Goal: Task Accomplishment & Management: Manage account settings

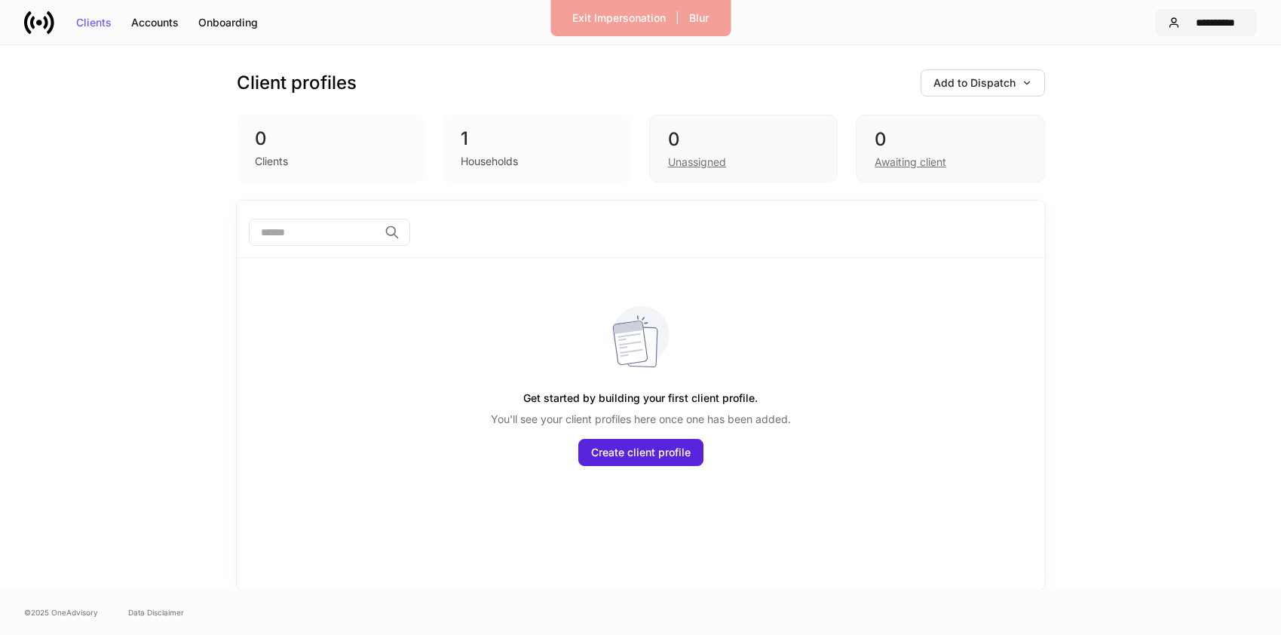
click at [1205, 20] on div "**********" at bounding box center [1215, 22] width 58 height 11
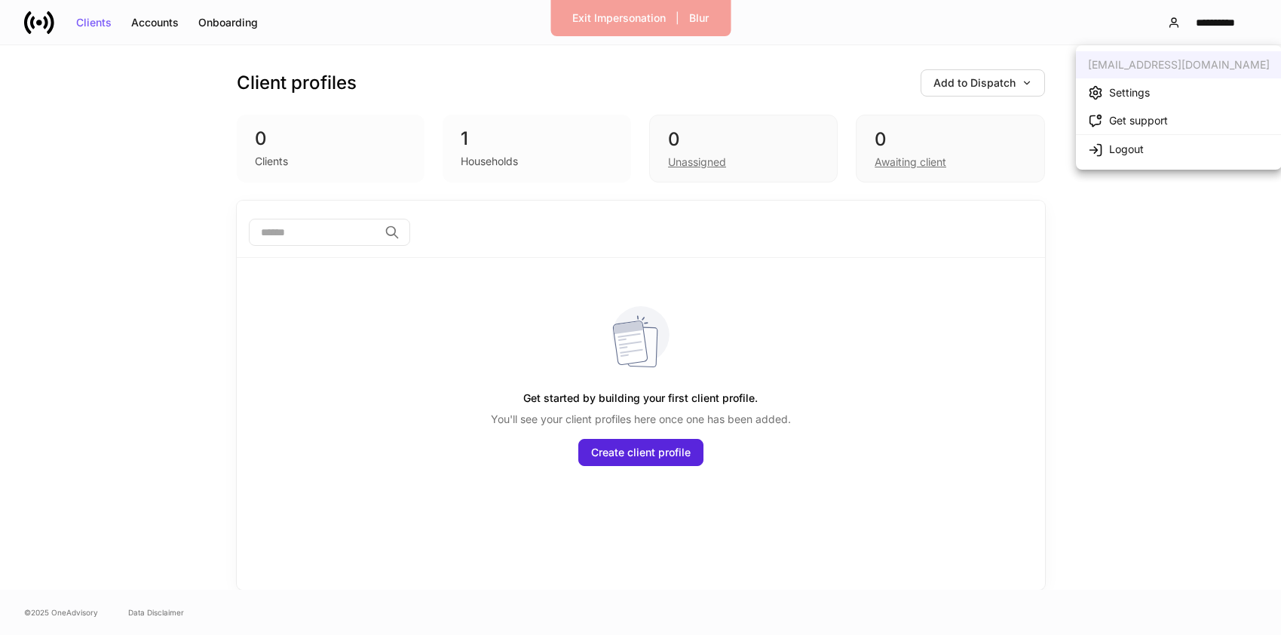
click at [1174, 91] on li "Settings" at bounding box center [1179, 92] width 206 height 28
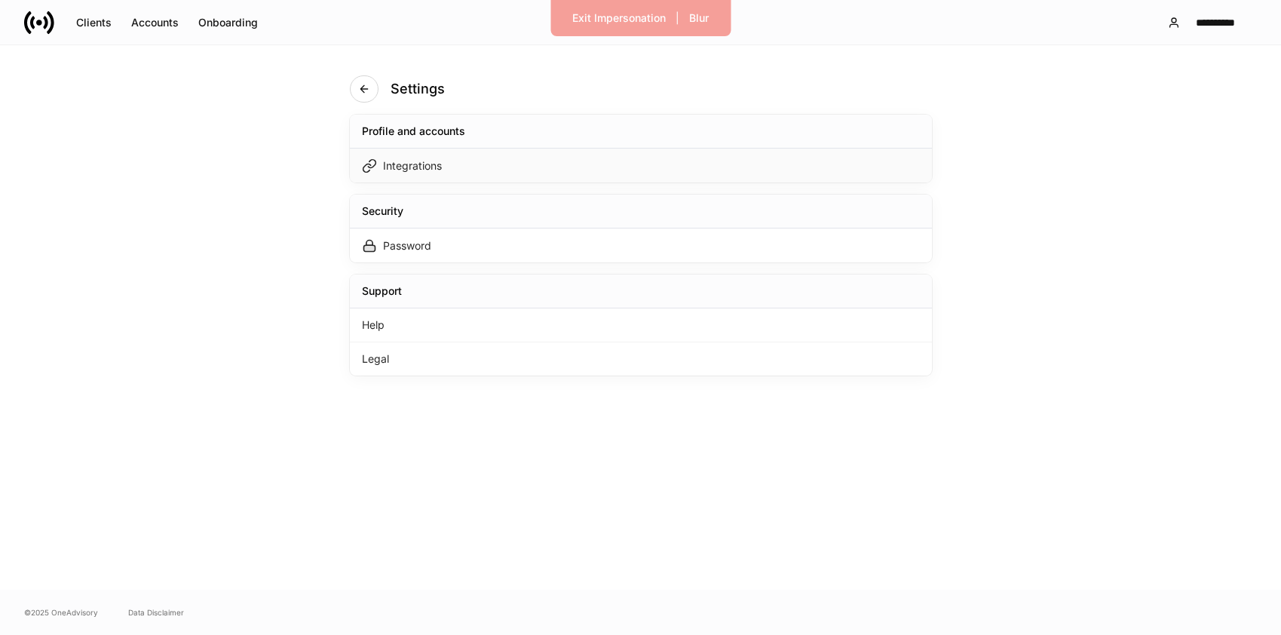
click at [781, 161] on div "Integrations" at bounding box center [641, 166] width 582 height 34
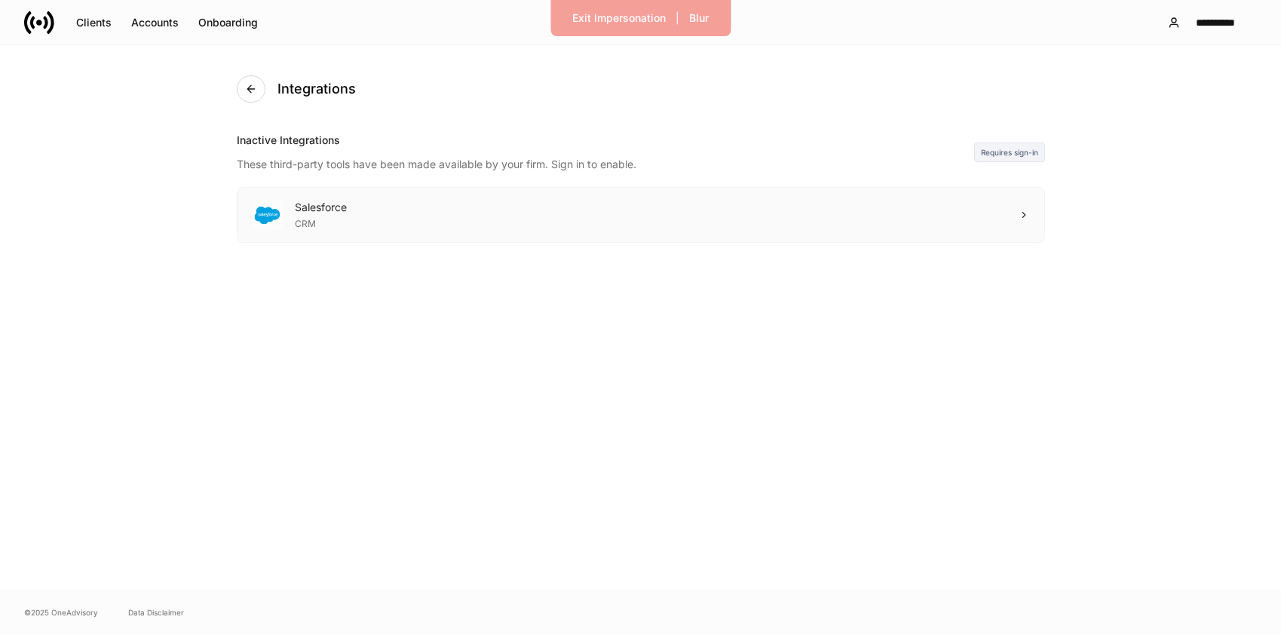
click at [790, 204] on div "Salesforce CRM" at bounding box center [641, 215] width 807 height 54
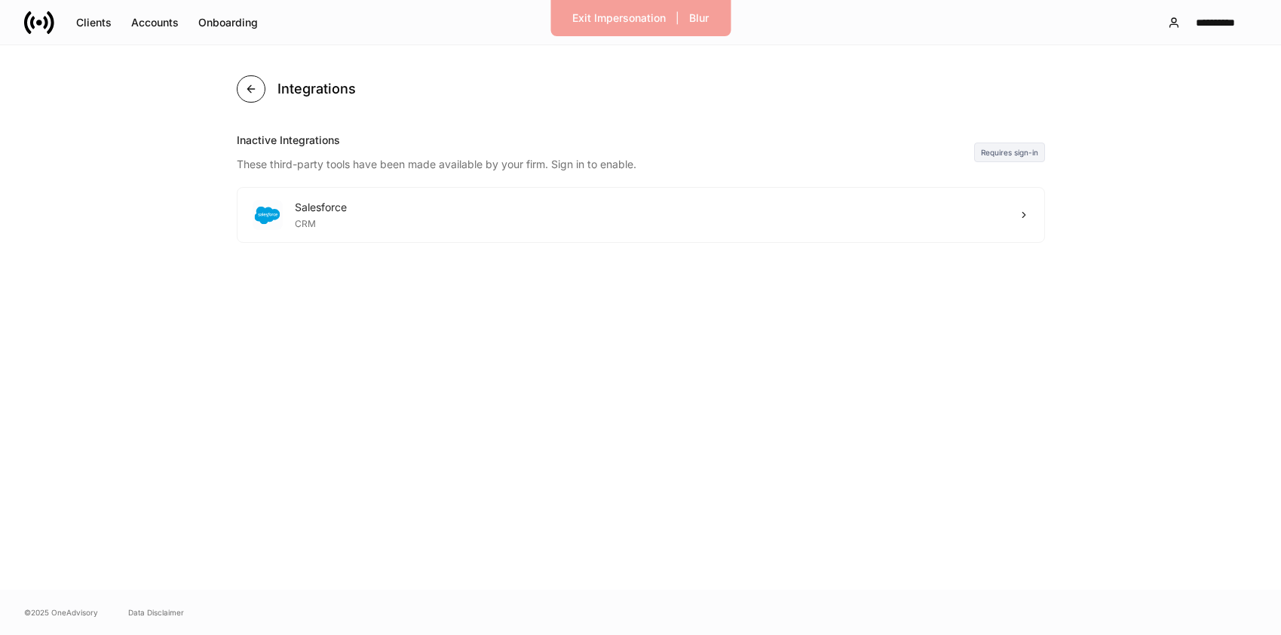
click at [252, 86] on icon "button" at bounding box center [251, 89] width 12 height 12
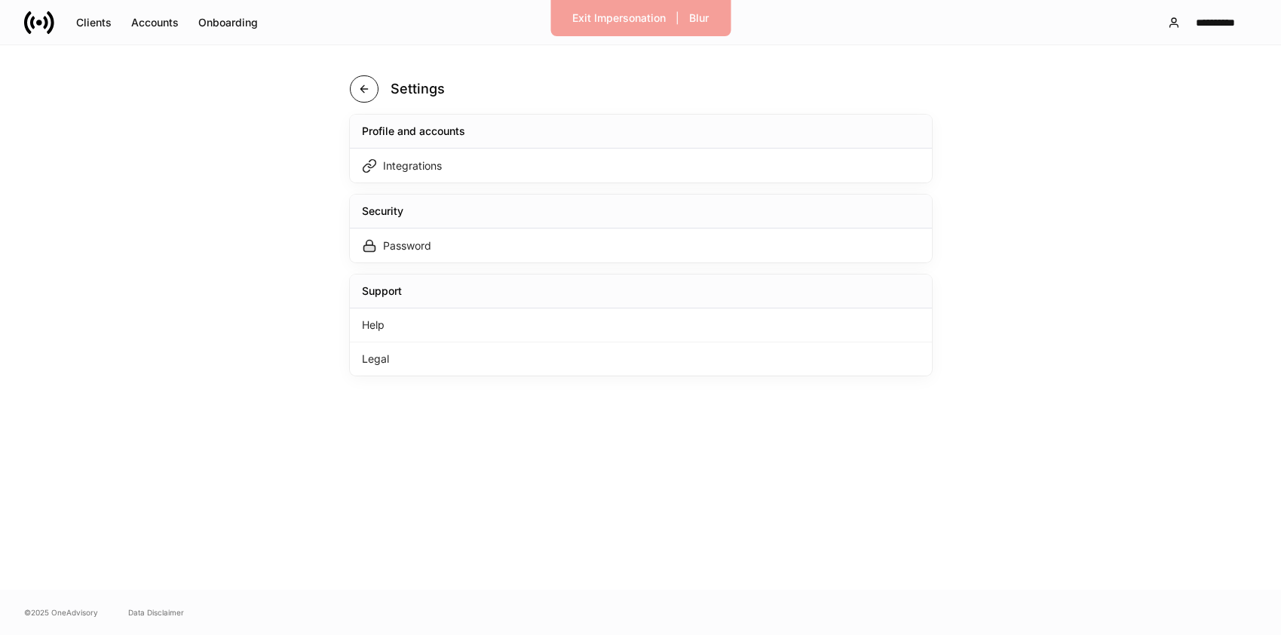
click at [358, 88] on icon "button" at bounding box center [364, 89] width 12 height 12
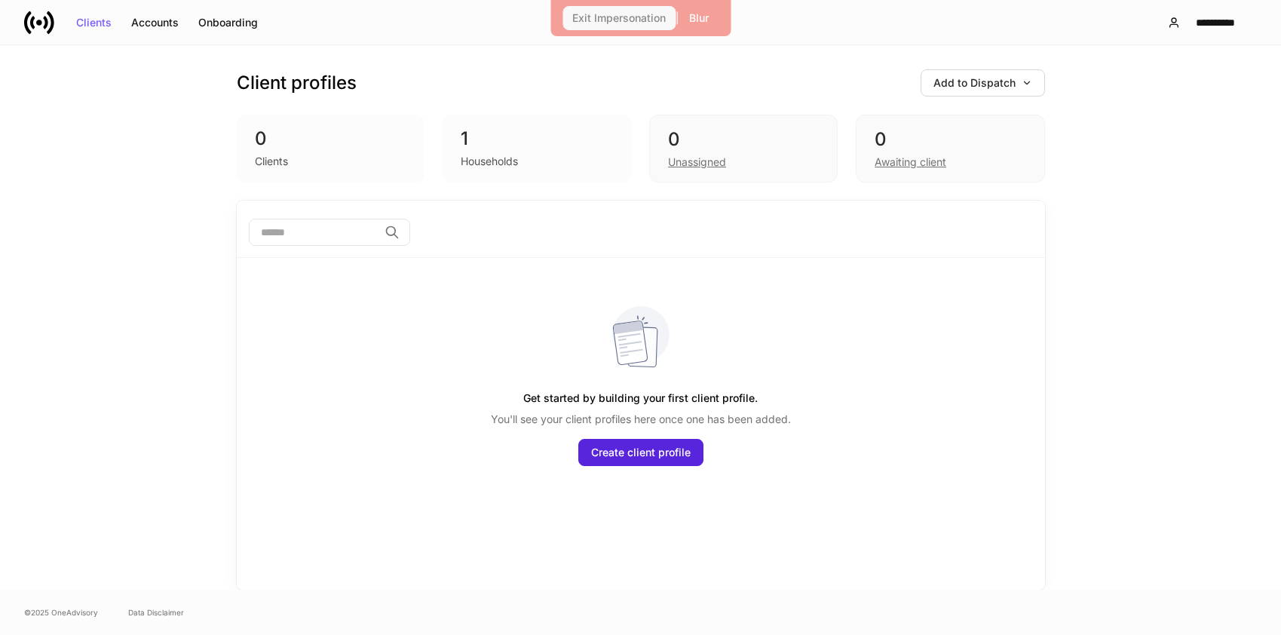
click at [655, 23] on div "Exit Impersonation" at bounding box center [619, 18] width 94 height 11
